Goal: Task Accomplishment & Management: Use online tool/utility

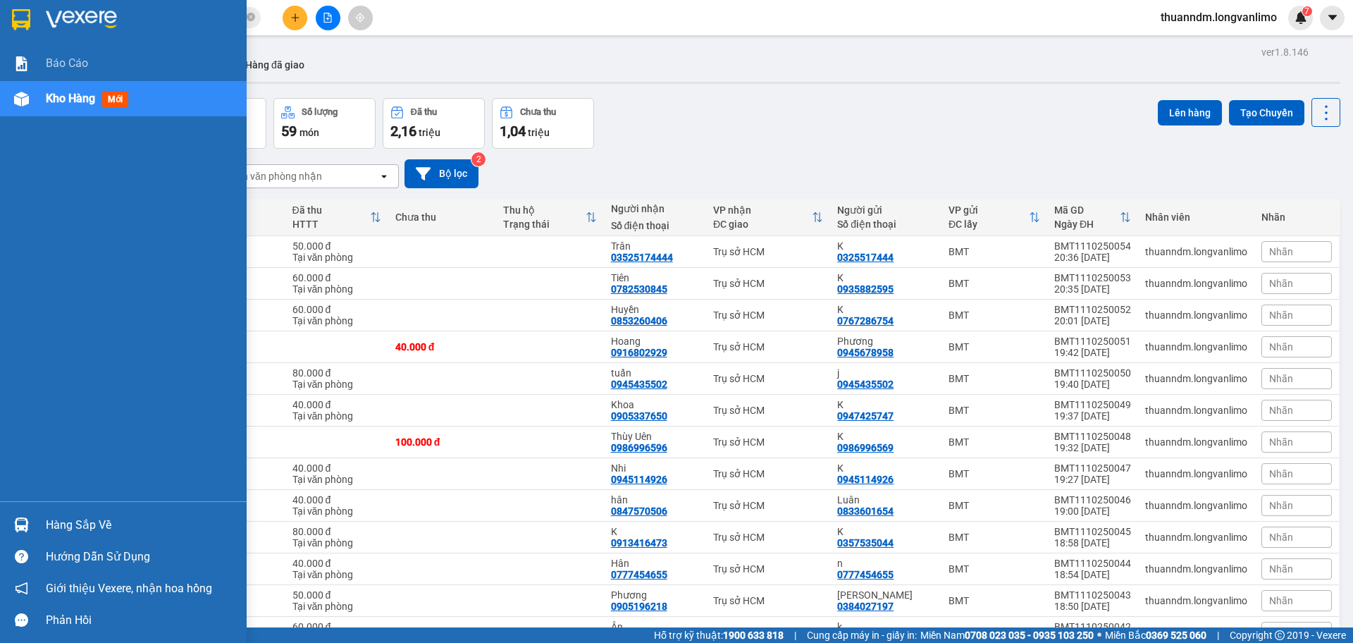
click at [37, 22] on div at bounding box center [123, 23] width 247 height 46
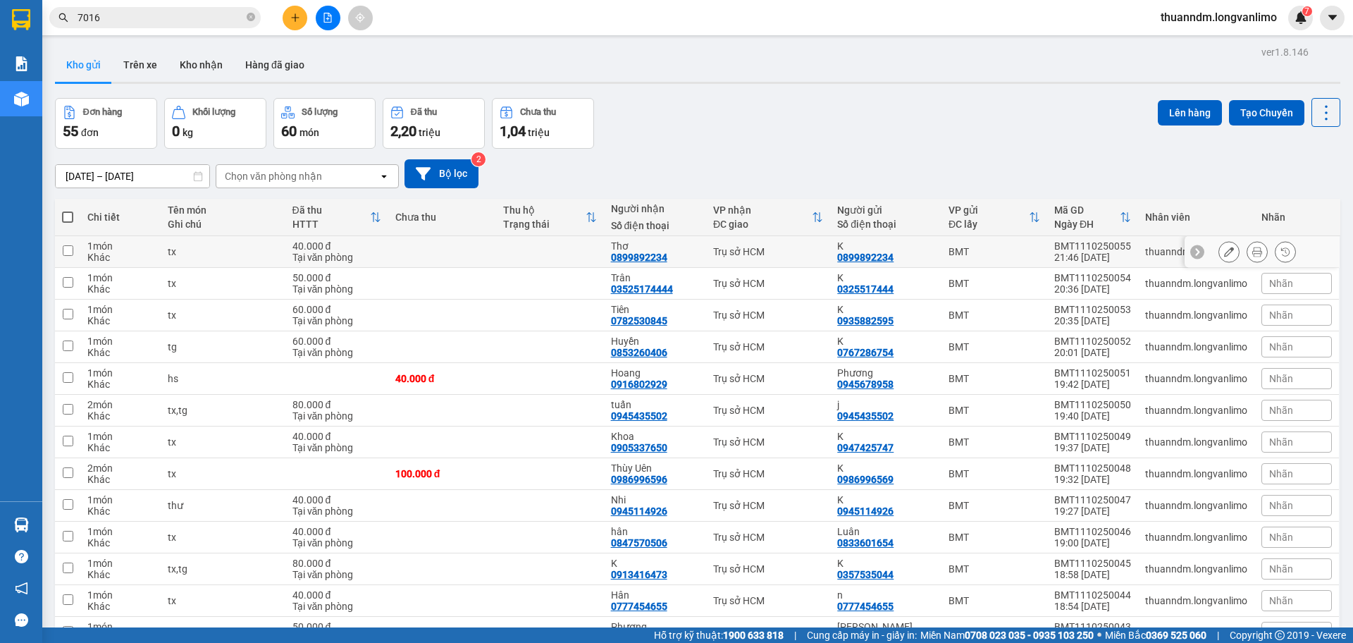
click at [396, 254] on td at bounding box center [442, 252] width 108 height 32
checkbox input "true"
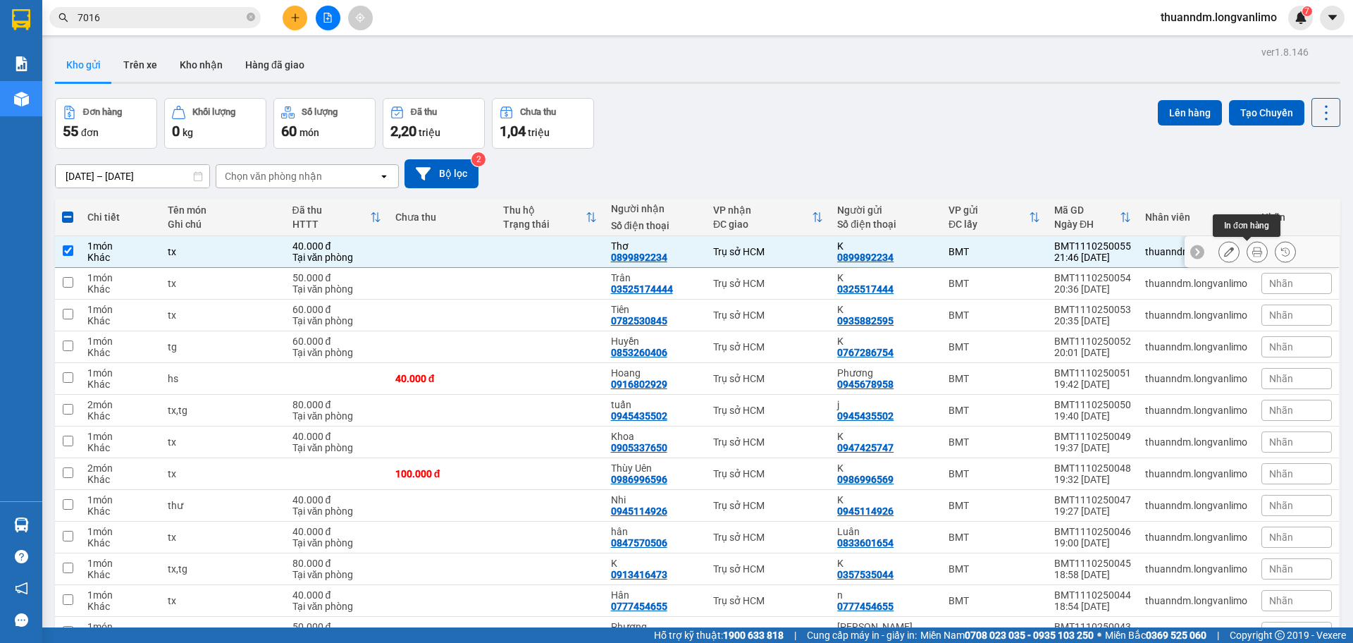
click at [1252, 249] on icon at bounding box center [1257, 252] width 10 height 10
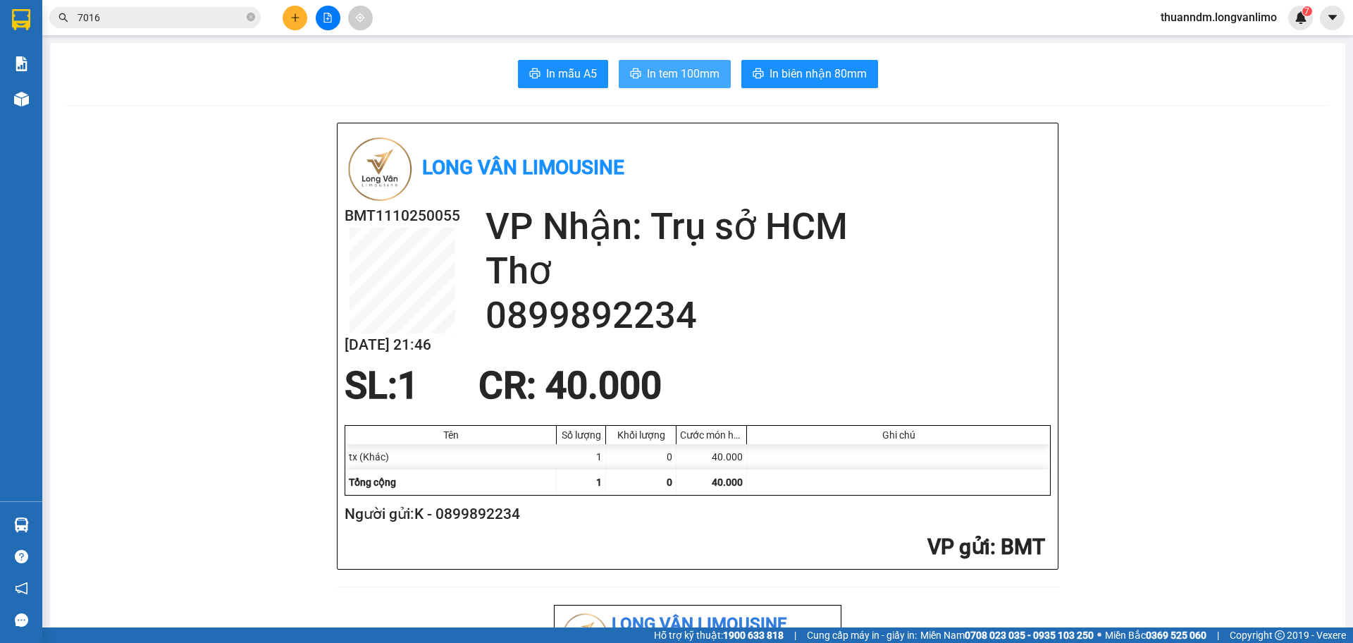
click at [683, 75] on span "In tem 100mm" at bounding box center [683, 74] width 73 height 18
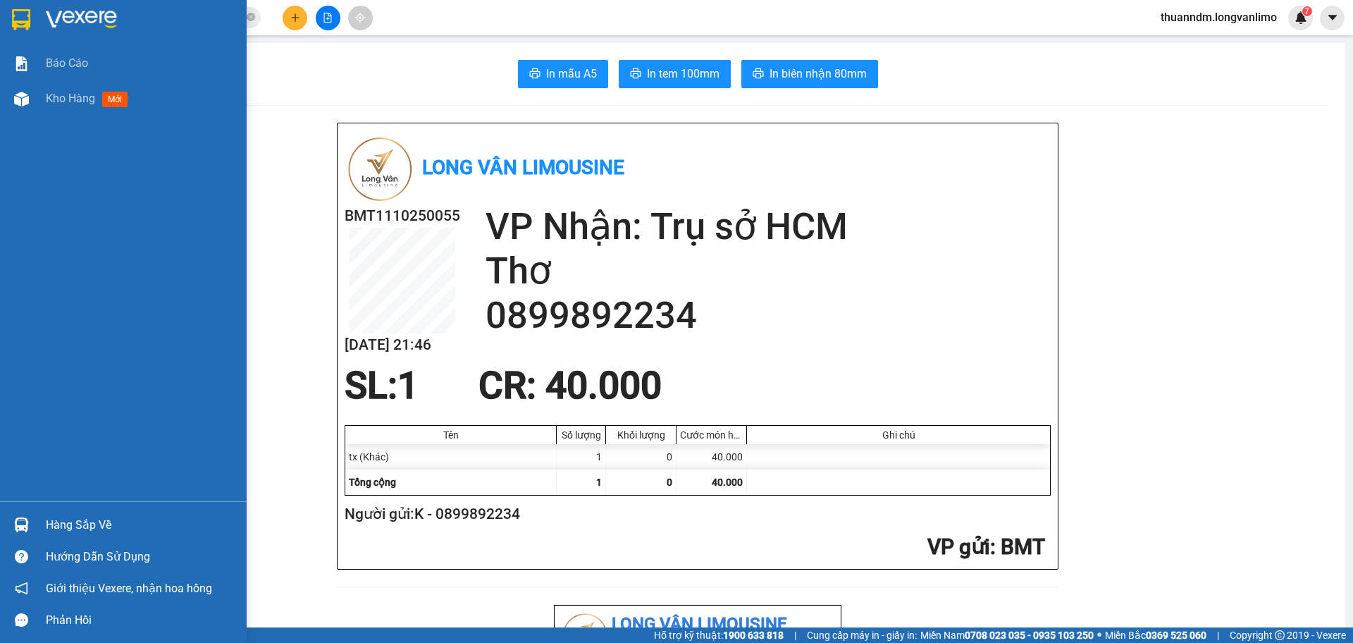
click at [33, 17] on div at bounding box center [21, 19] width 25 height 25
